Goal: Information Seeking & Learning: Find specific fact

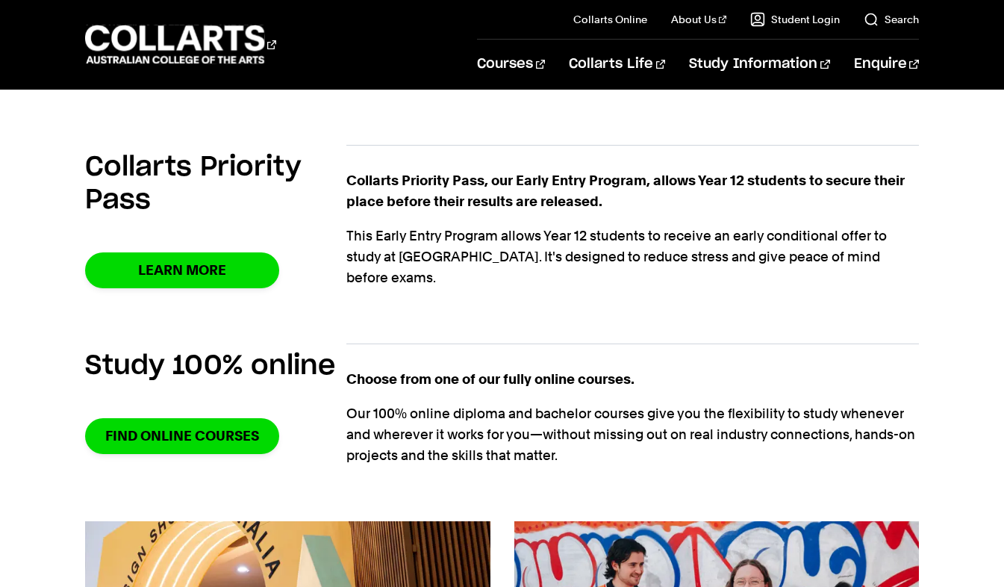
scroll to position [1037, 0]
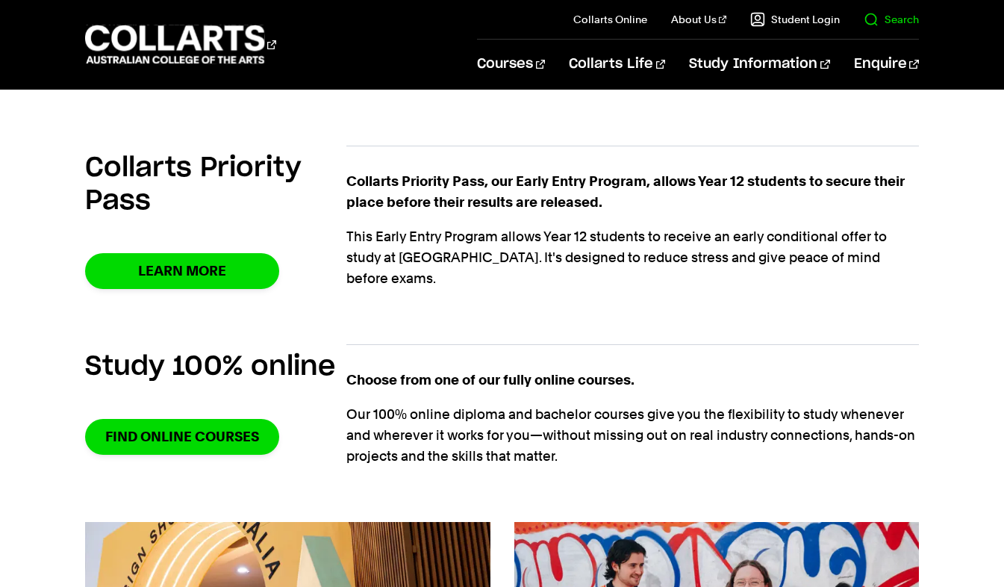
click at [894, 23] on link "Search" at bounding box center [891, 19] width 55 height 15
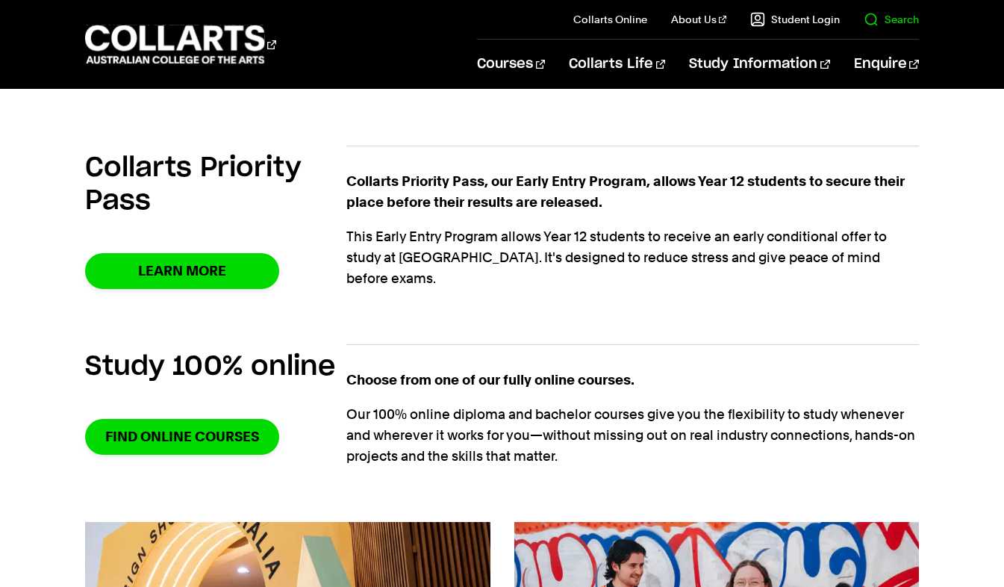
scroll to position [0, 0]
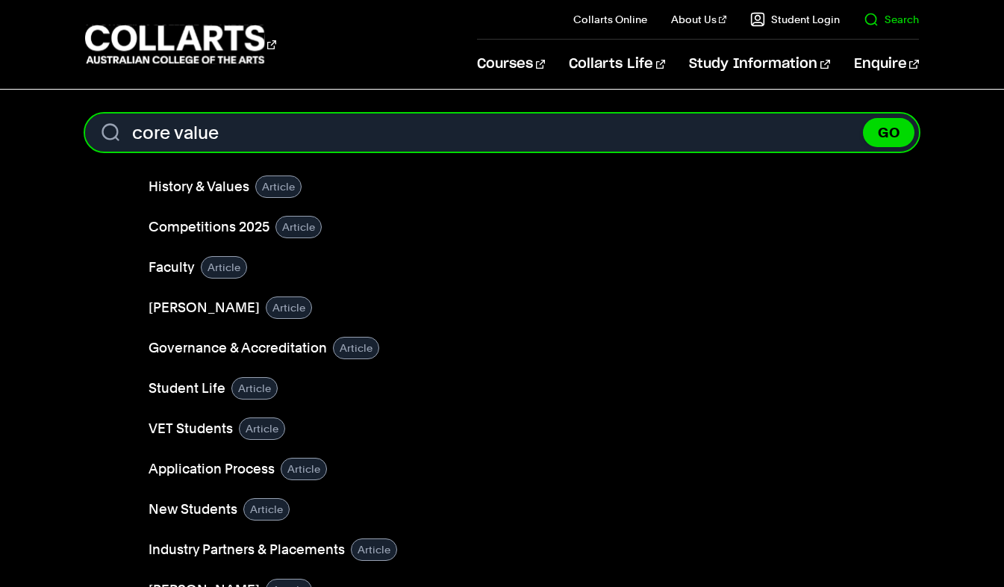
type input "core value"
click at [863, 118] on button "GO" at bounding box center [889, 132] width 52 height 29
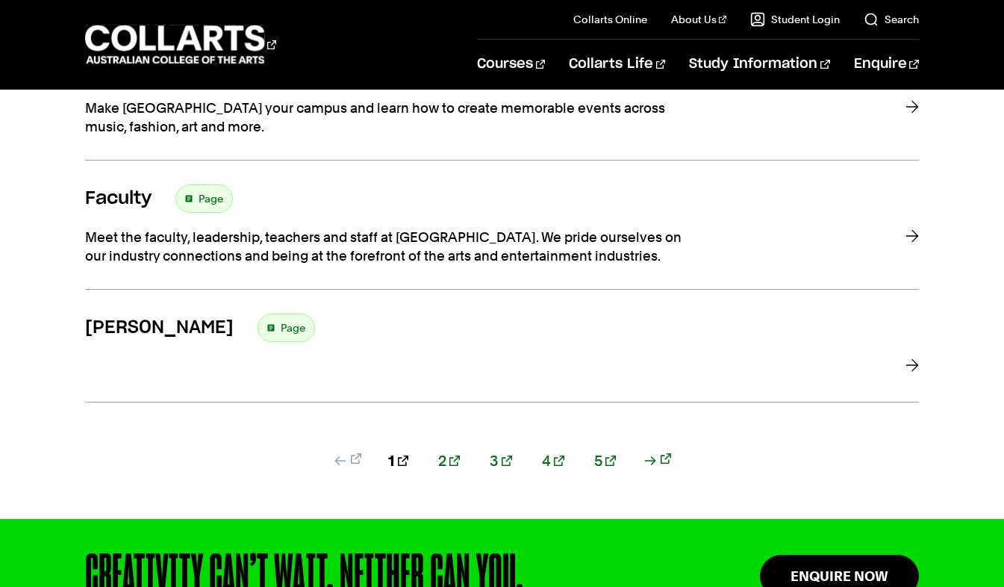
scroll to position [1322, 0]
